Goal: Task Accomplishment & Management: Complete application form

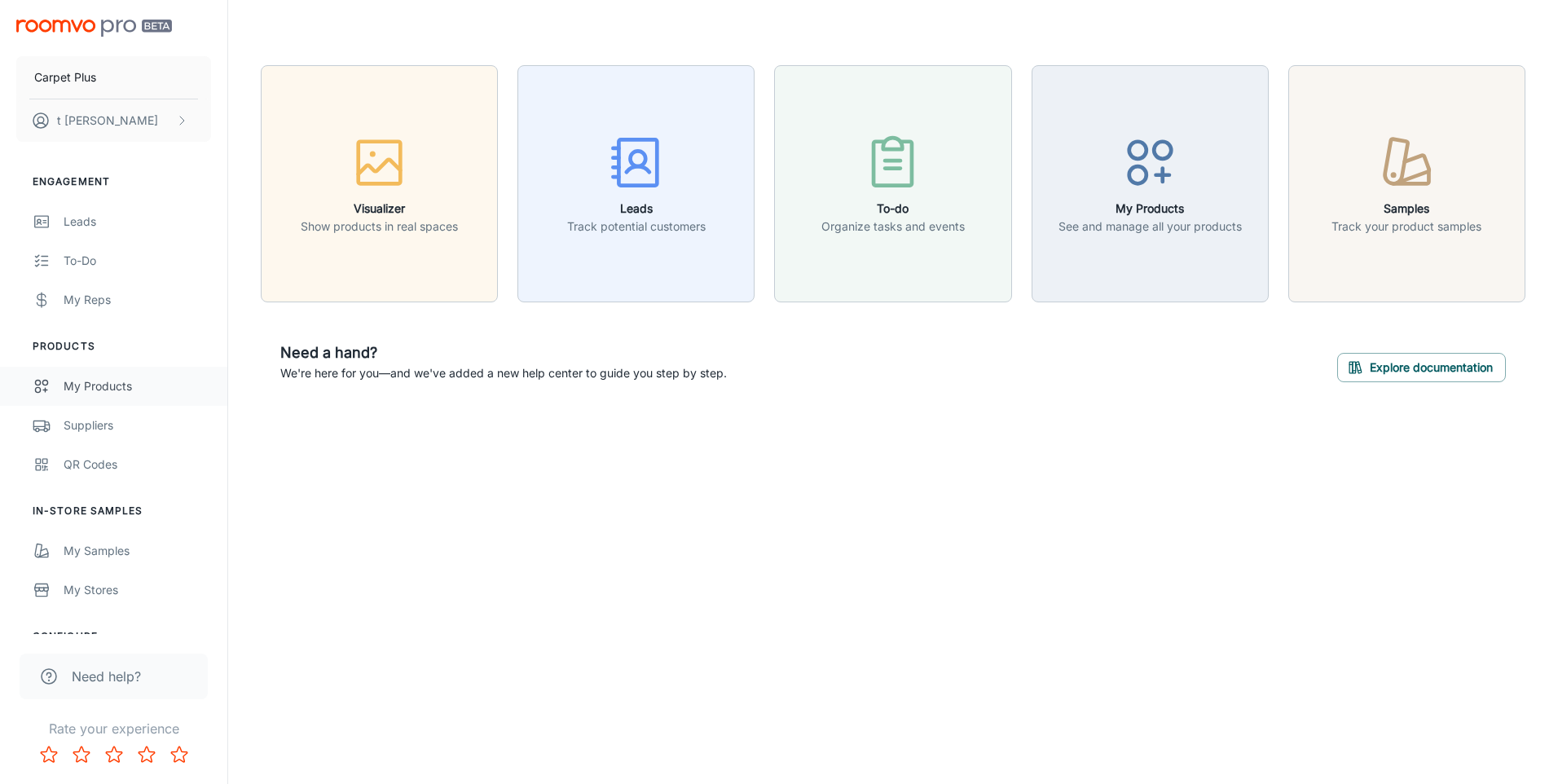
click at [56, 381] on link "My Products" at bounding box center [114, 385] width 228 height 39
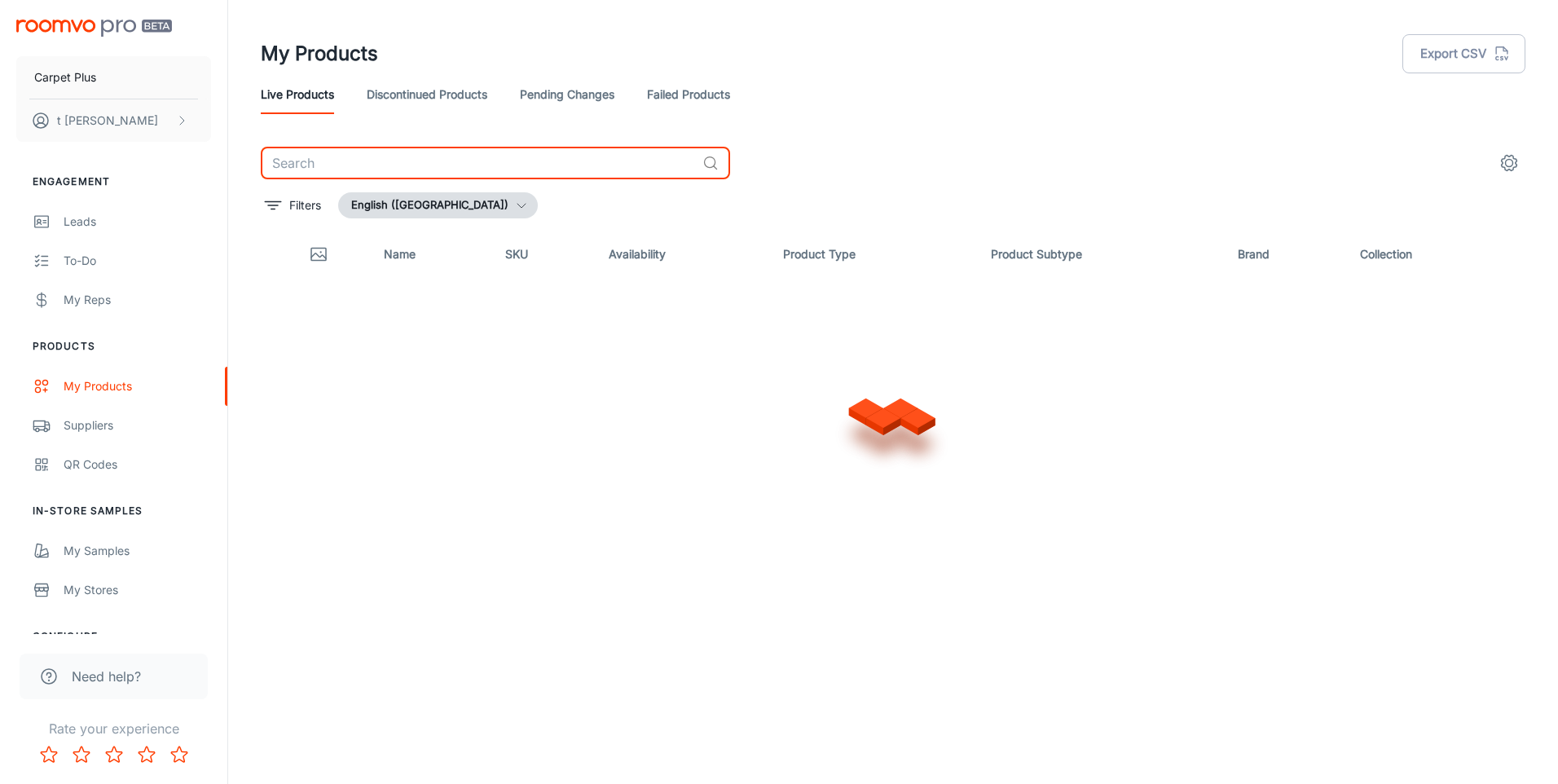
drag, startPoint x: 378, startPoint y: 147, endPoint x: 372, endPoint y: 137, distance: 11.7
click at [374, 146] on div "My Products Export CSV Live Products Discontinued Products Pending Changes Fail…" at bounding box center [893, 352] width 1304 height 706
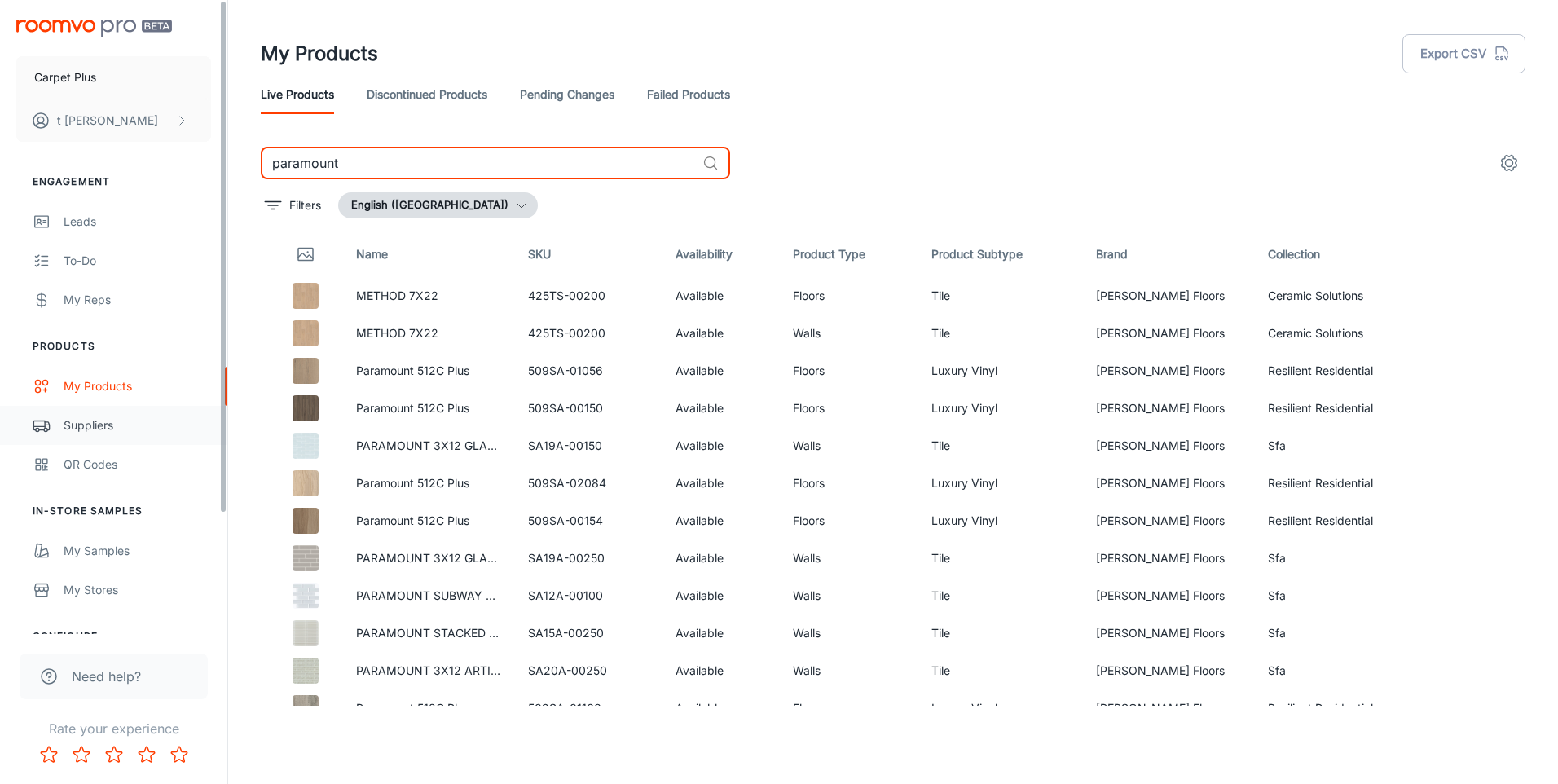
type input "paramount"
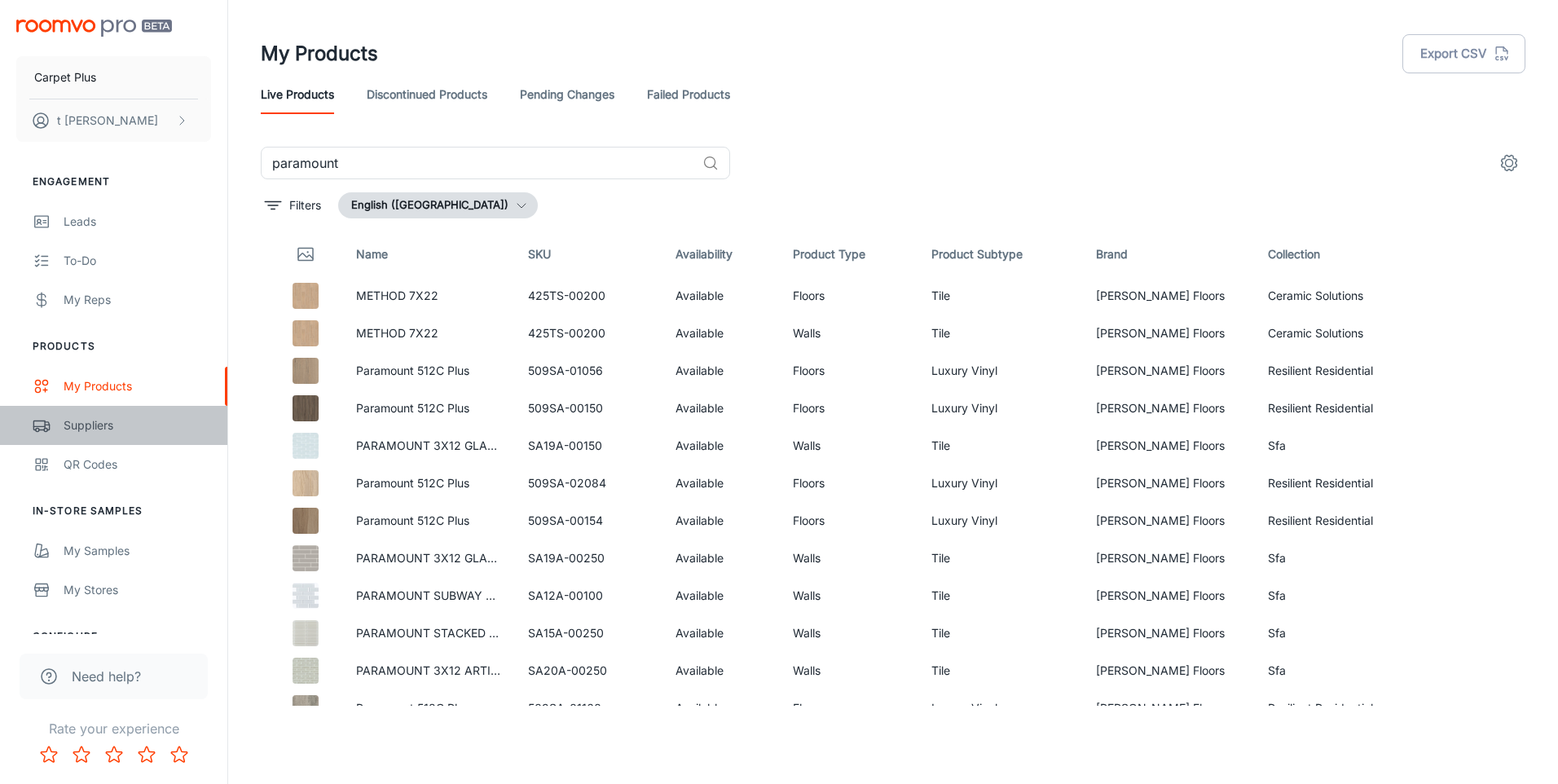
click at [77, 430] on div "Suppliers" at bounding box center [137, 425] width 148 height 18
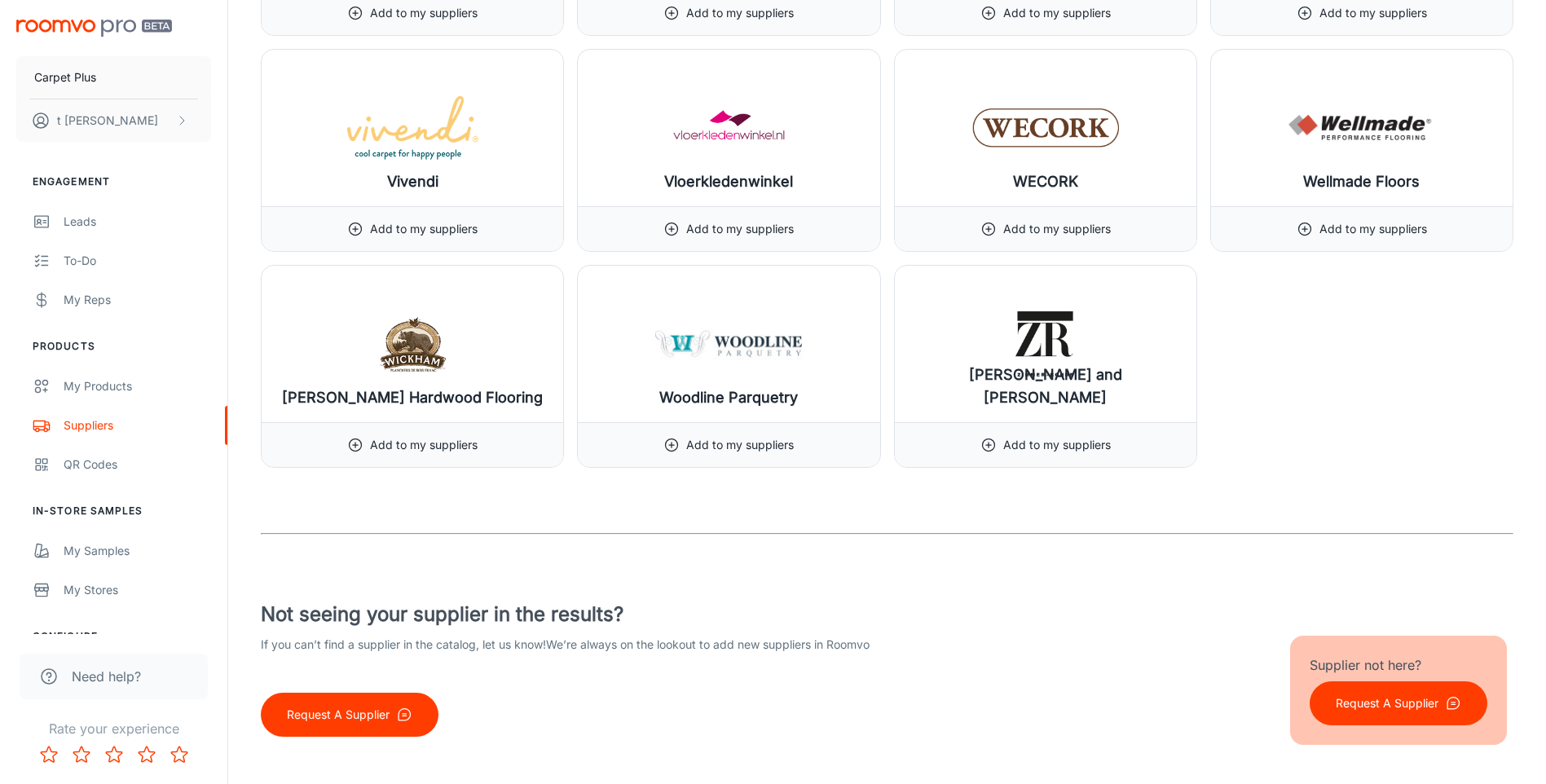
scroll to position [20094, 0]
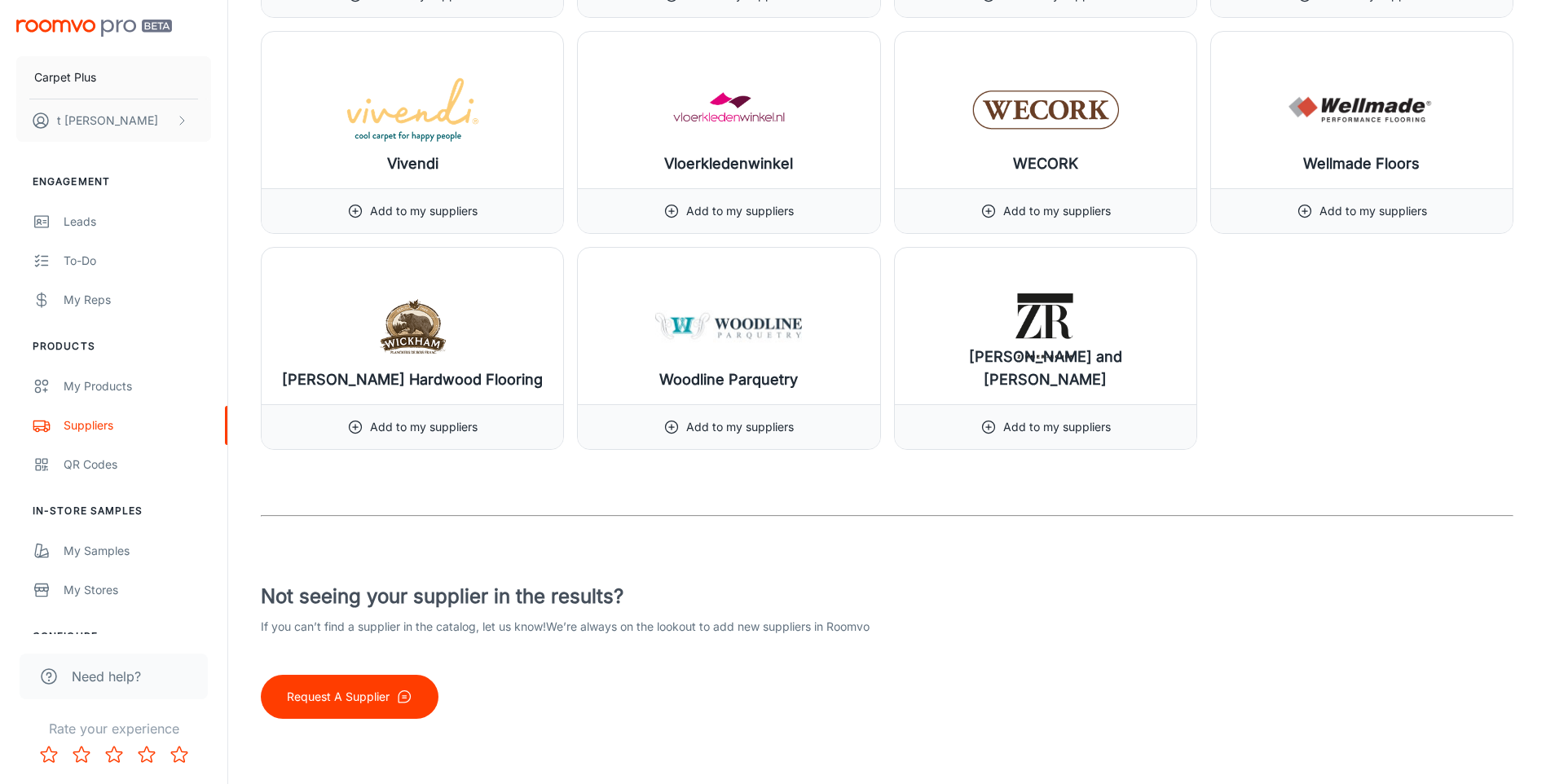
click at [326, 694] on p "Request A Supplier" at bounding box center [338, 696] width 102 height 18
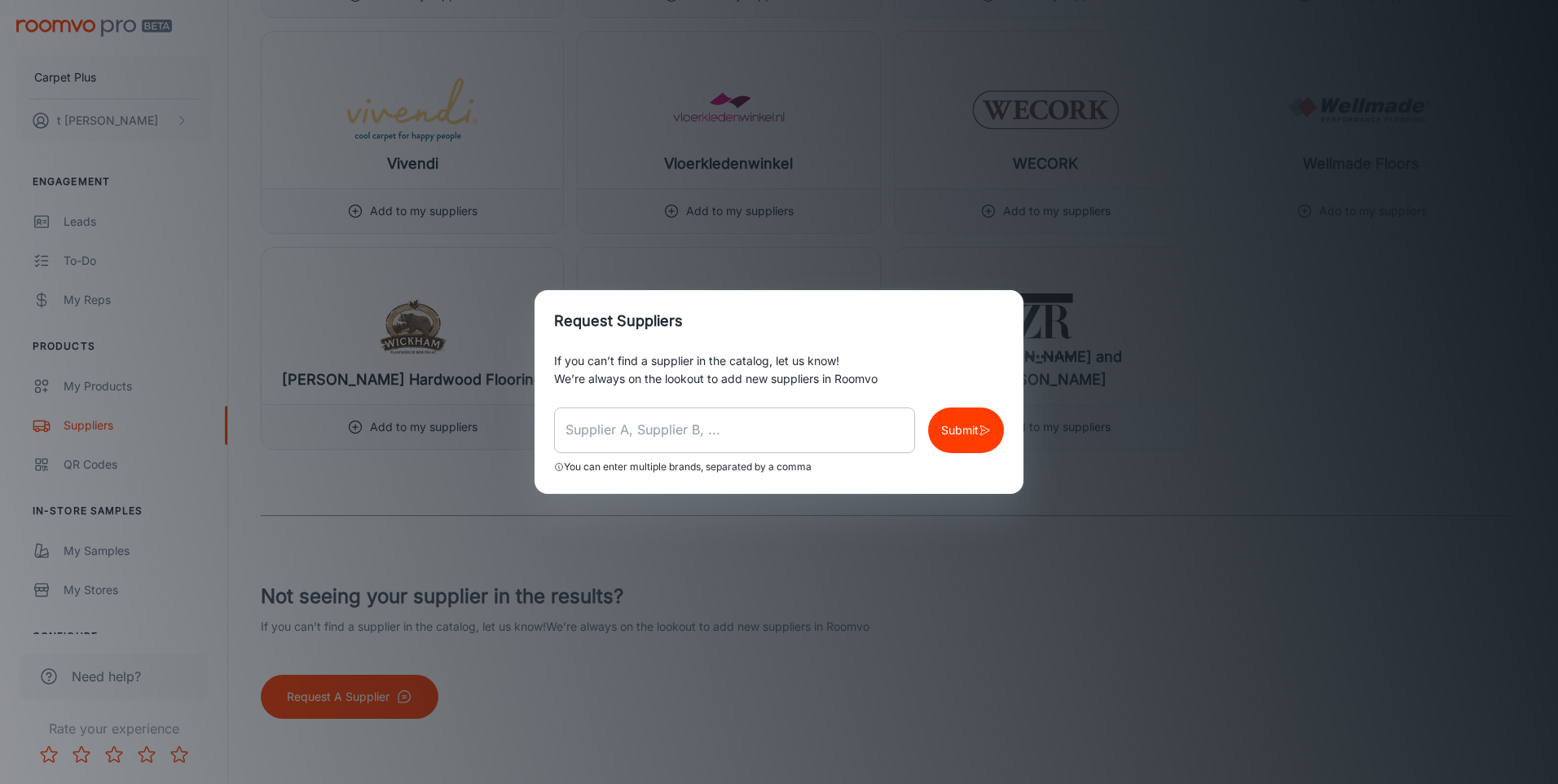
click at [752, 424] on input "text" at bounding box center [735, 430] width 361 height 46
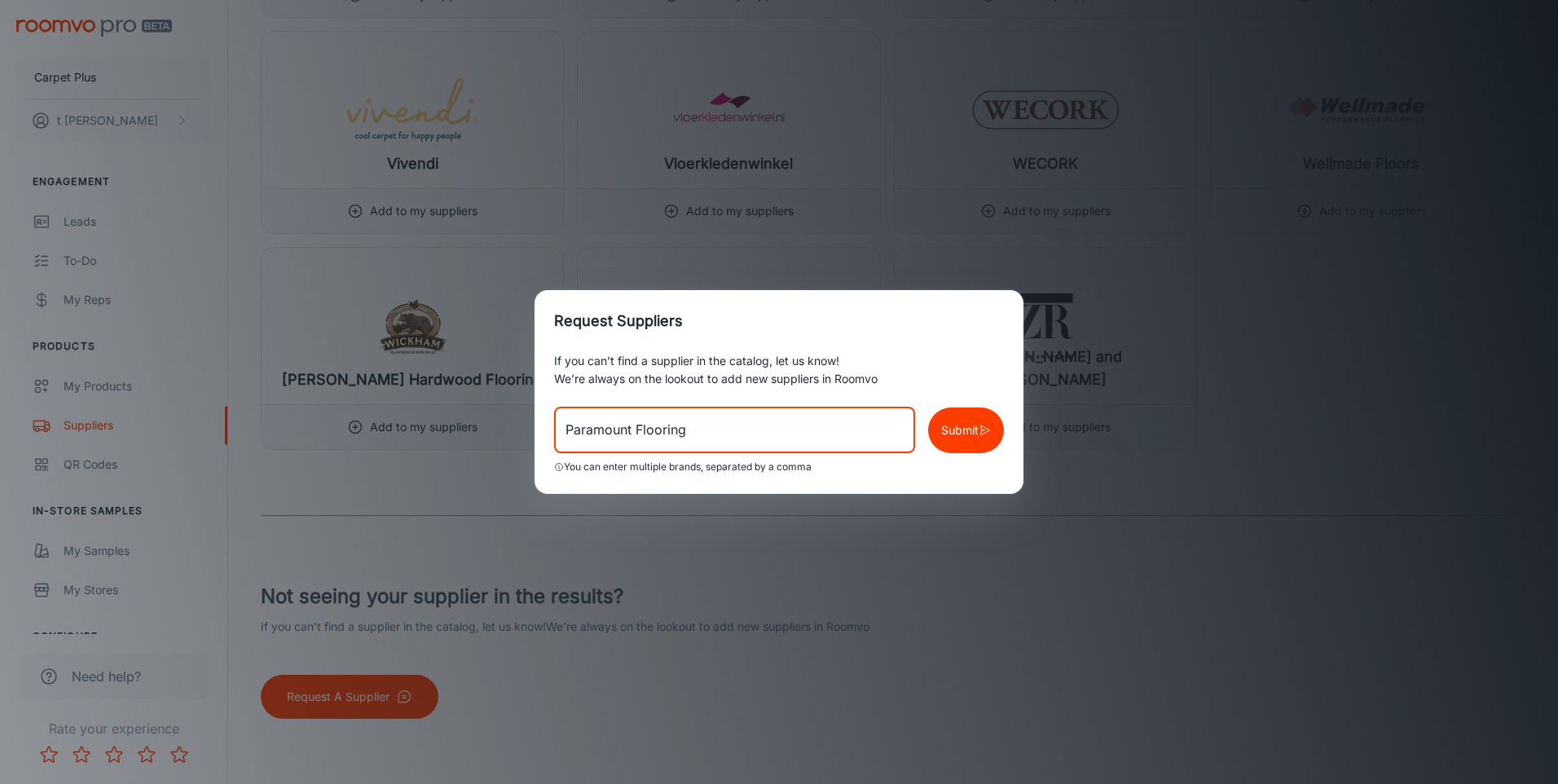
type input "Paramount Flooring"
click at [961, 432] on p "Submit" at bounding box center [960, 430] width 37 height 18
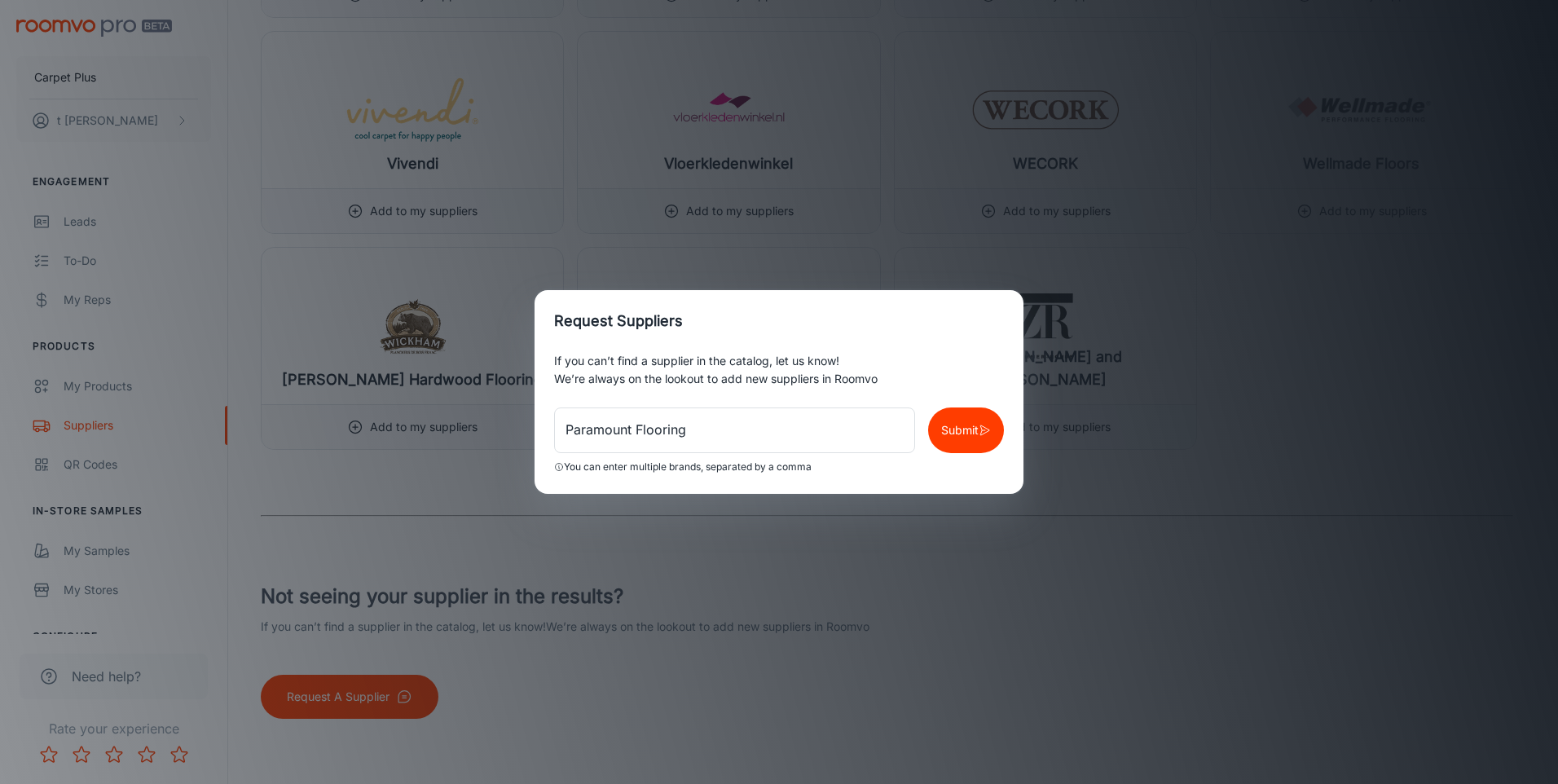
click at [1433, 578] on div "Request Suppliers If you can’t find a supplier in the catalog, let us know! We’…" at bounding box center [779, 392] width 1558 height 784
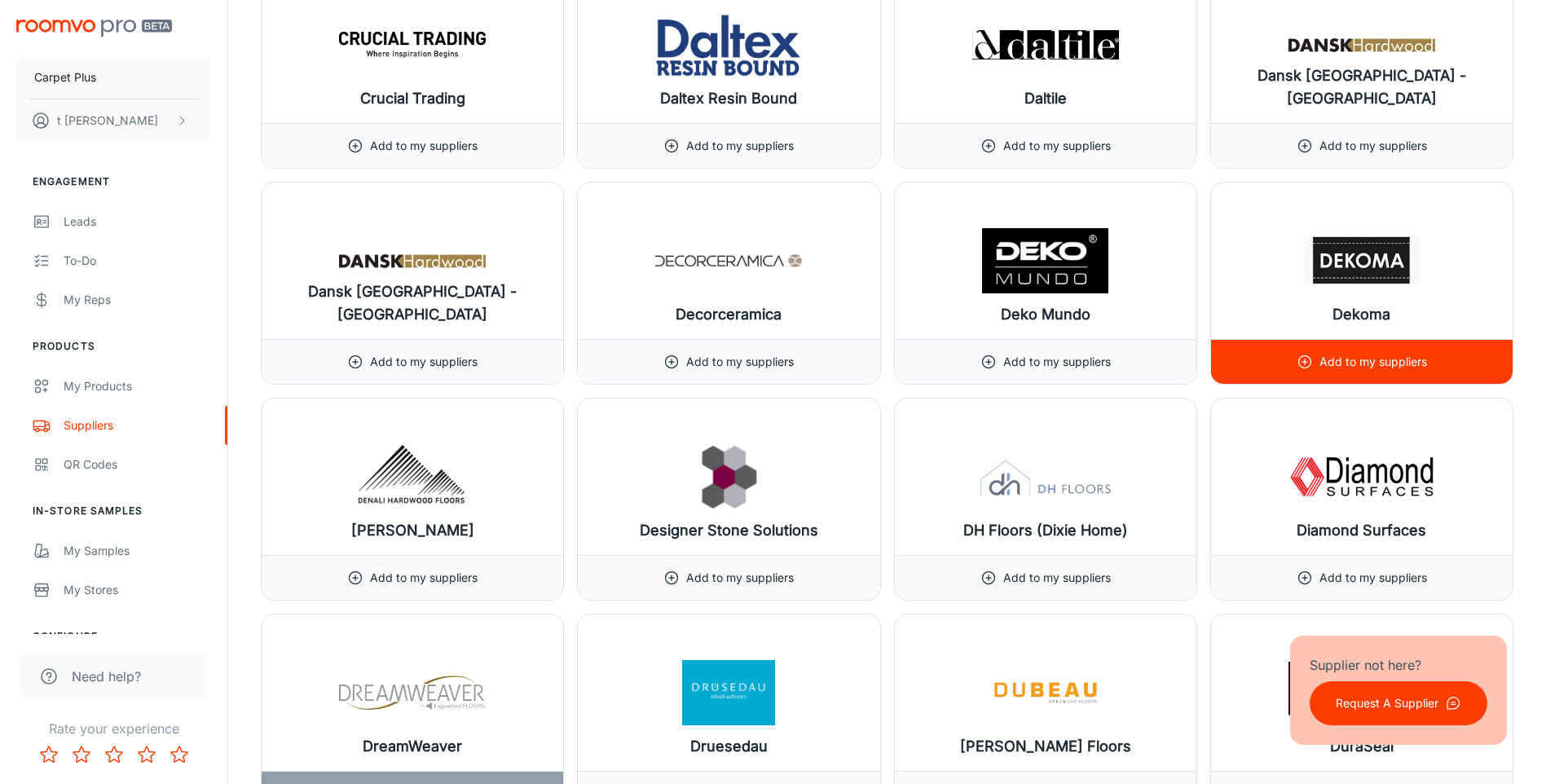
scroll to position [5918, 0]
